Goal: Contribute content: Contribute content

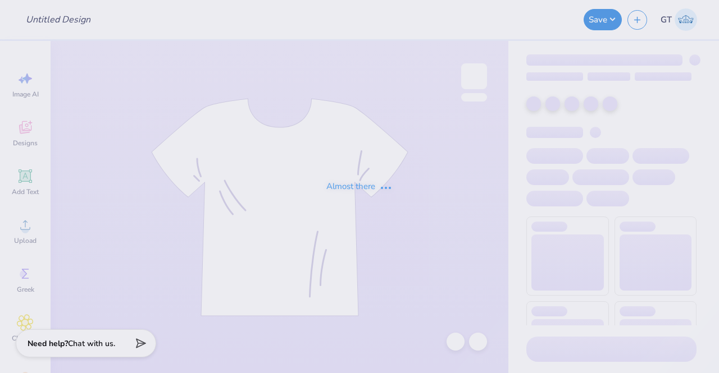
type input "prnts wknd hat"
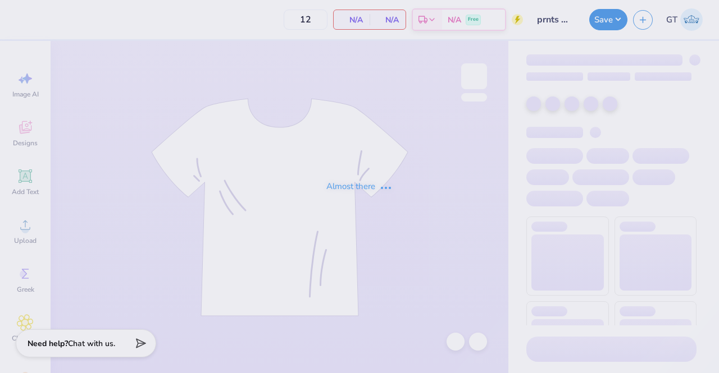
type input "15"
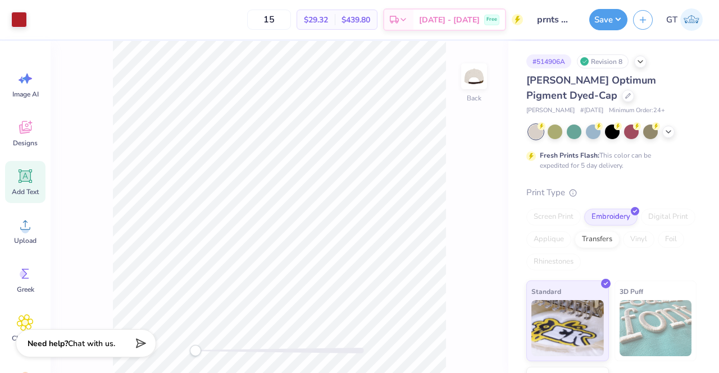
click at [21, 189] on span "Add Text" at bounding box center [25, 192] width 27 height 9
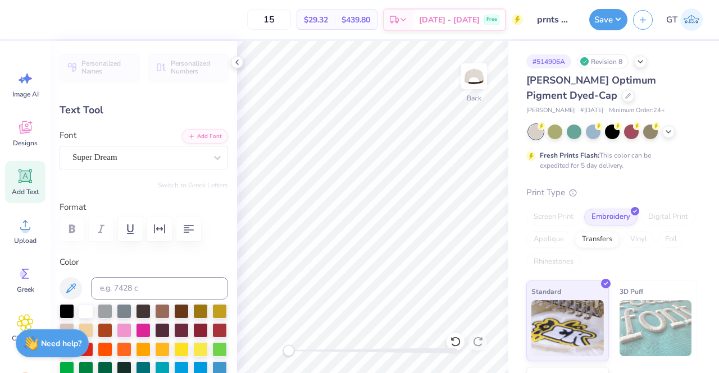
scroll to position [9, 1]
type textarea "®"
click at [173, 154] on div "Super Dream" at bounding box center [139, 157] width 136 height 17
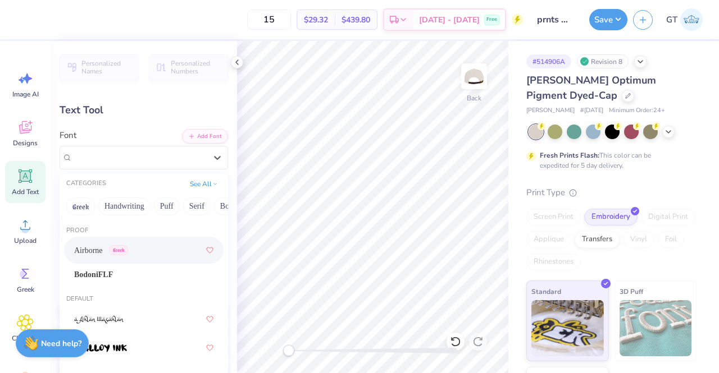
click at [101, 248] on span "Airborne" at bounding box center [88, 251] width 29 height 12
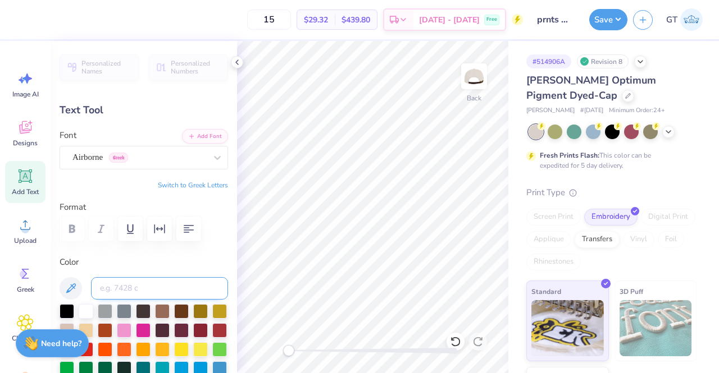
click at [140, 290] on input at bounding box center [159, 288] width 137 height 22
type input "0.42"
click at [182, 294] on input at bounding box center [159, 288] width 137 height 22
type input "7621"
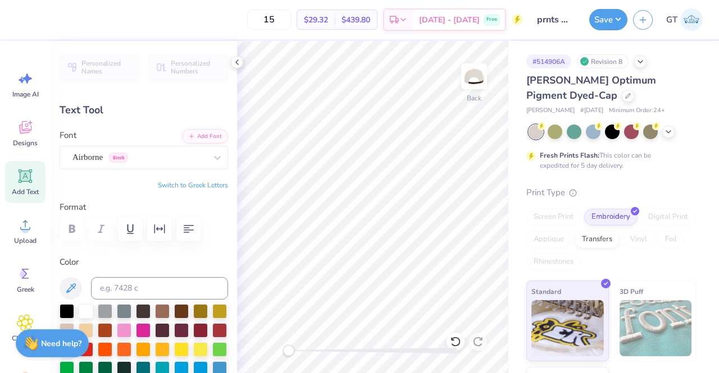
type input "0.11"
type input "0.08"
type input "0.04"
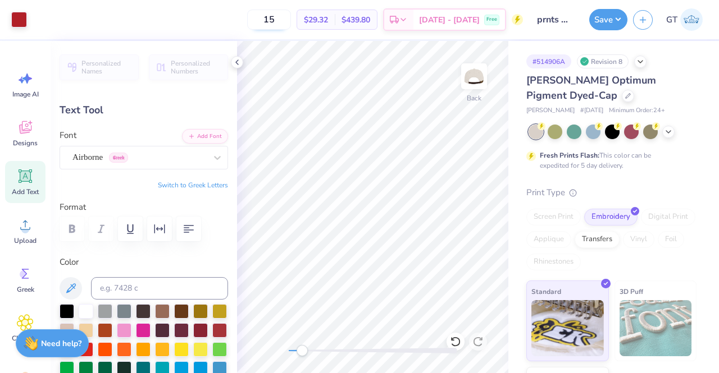
type input "0.04"
type input "0.06"
type input "0.04"
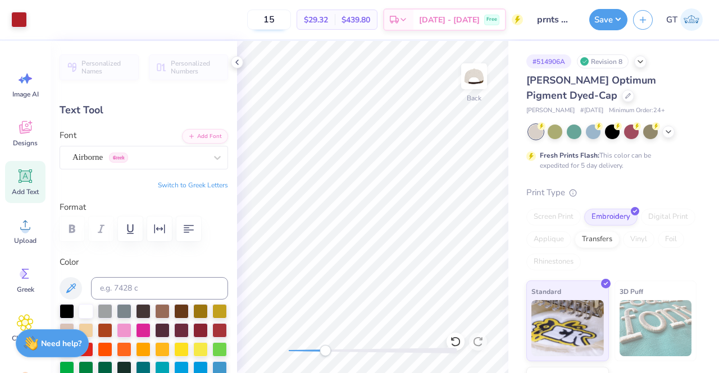
type input "2.54"
type input "0.14"
type input "2.52"
click at [605, 8] on button "Save" at bounding box center [608, 17] width 38 height 21
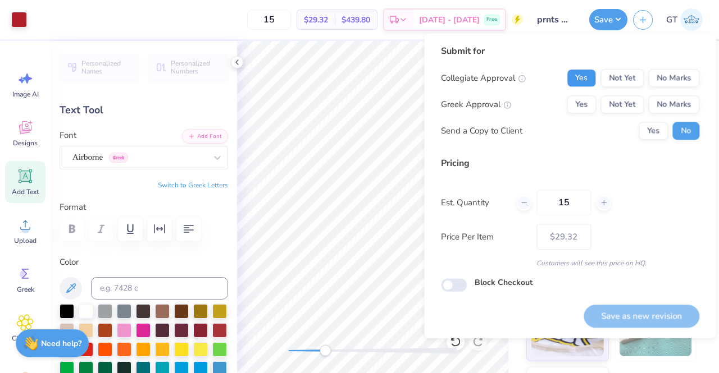
click at [586, 76] on button "Yes" at bounding box center [581, 78] width 29 height 18
click at [592, 112] on button "Yes" at bounding box center [581, 104] width 29 height 18
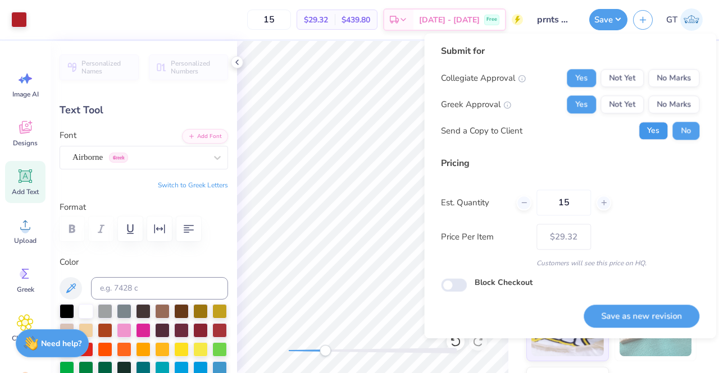
click at [656, 130] on button "Yes" at bounding box center [652, 131] width 29 height 18
click at [620, 317] on button "Save as new revision" at bounding box center [641, 316] width 116 height 23
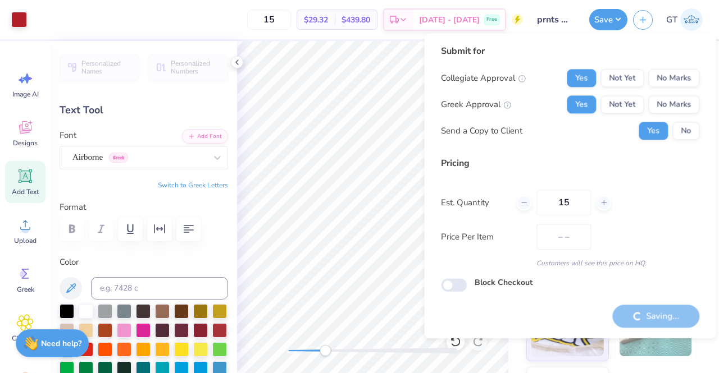
type input "$29.32"
